Goal: Check status: Check status

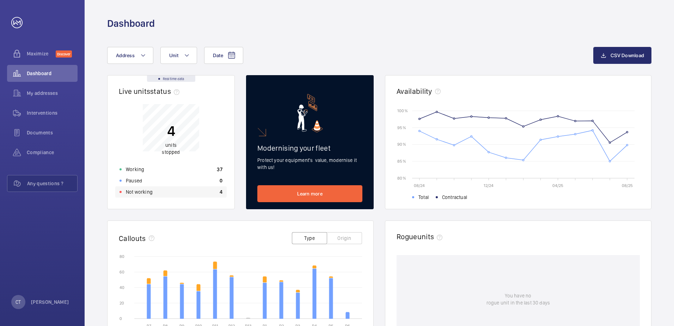
click at [144, 190] on p "Not working" at bounding box center [139, 191] width 27 height 7
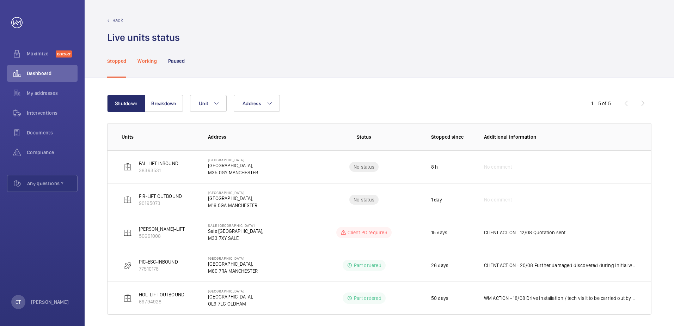
click at [152, 63] on p "Working" at bounding box center [147, 60] width 19 height 7
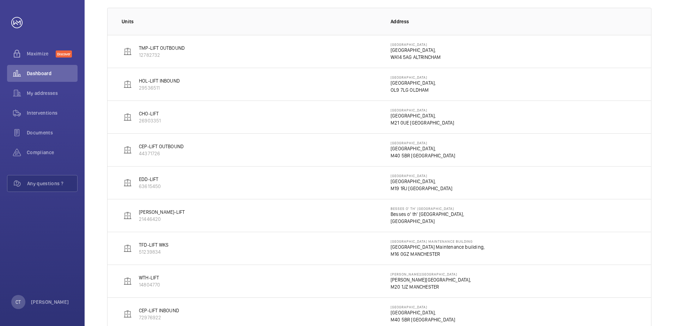
scroll to position [29, 0]
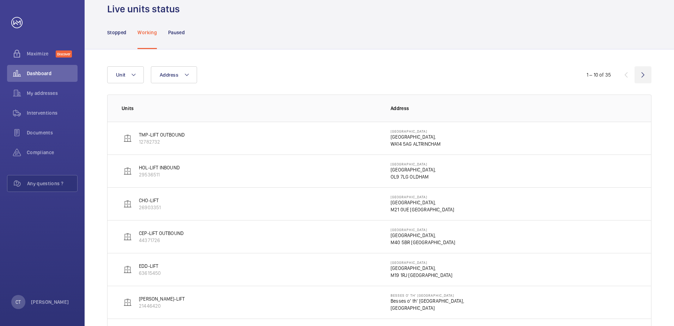
click at [641, 79] on wm-front-icon-button at bounding box center [643, 74] width 17 height 17
